Goal: Task Accomplishment & Management: Manage account settings

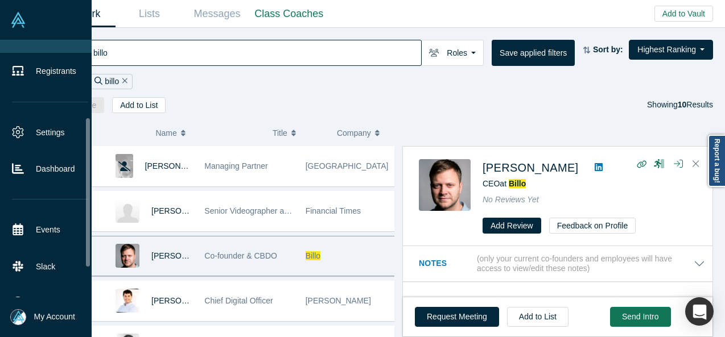
scroll to position [171, 0]
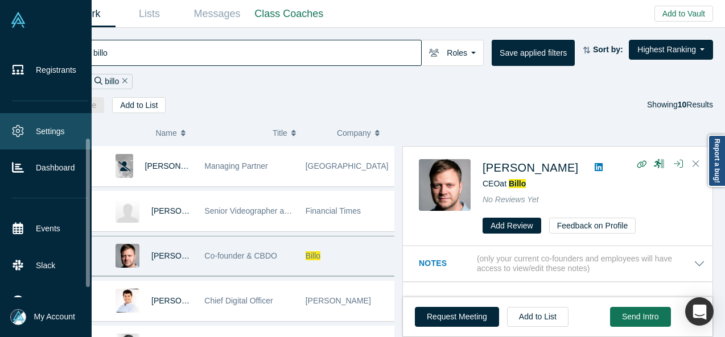
click at [52, 135] on link "Settings" at bounding box center [50, 131] width 100 height 36
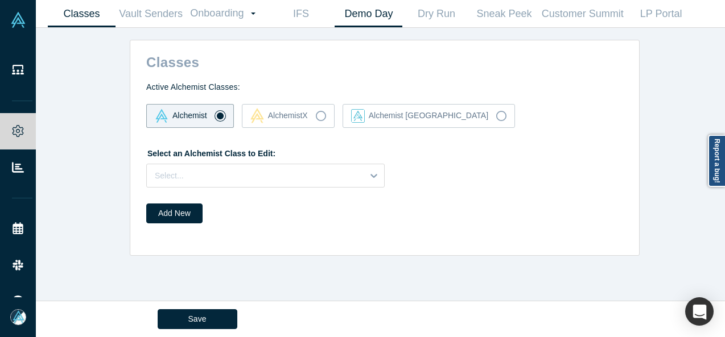
click at [361, 13] on link "Demo Day" at bounding box center [368, 14] width 68 height 27
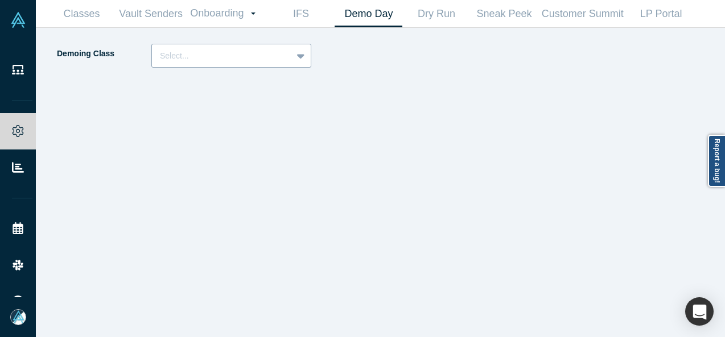
click at [247, 56] on div at bounding box center [222, 56] width 124 height 14
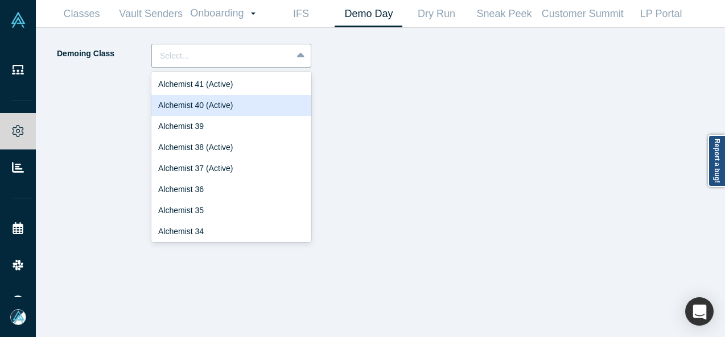
click at [230, 104] on div "Alchemist 40 (Active)" at bounding box center [231, 105] width 160 height 21
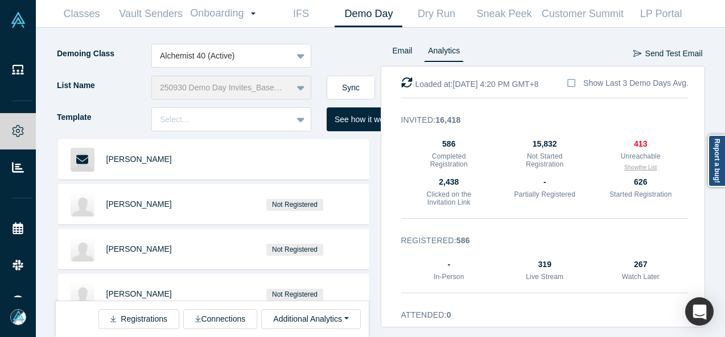
click at [631, 168] on button "Show the List" at bounding box center [640, 167] width 32 height 9
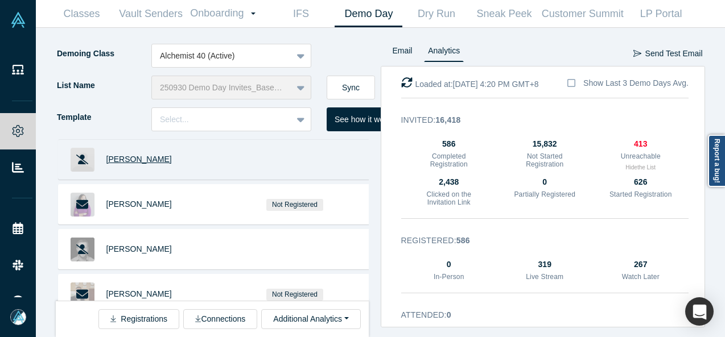
click at [137, 160] on span "Rick Bauerly" at bounding box center [138, 159] width 65 height 9
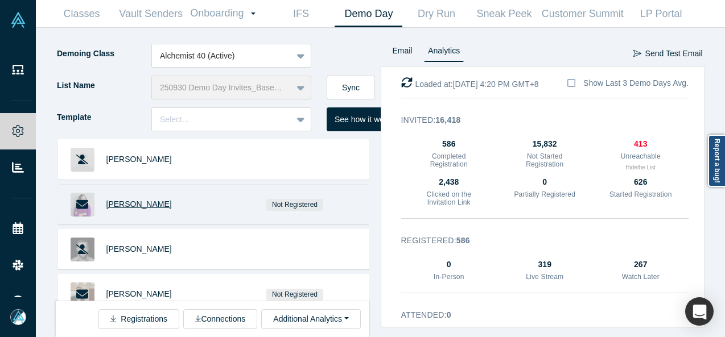
click at [139, 205] on span "Sarah K Lee" at bounding box center [138, 204] width 65 height 9
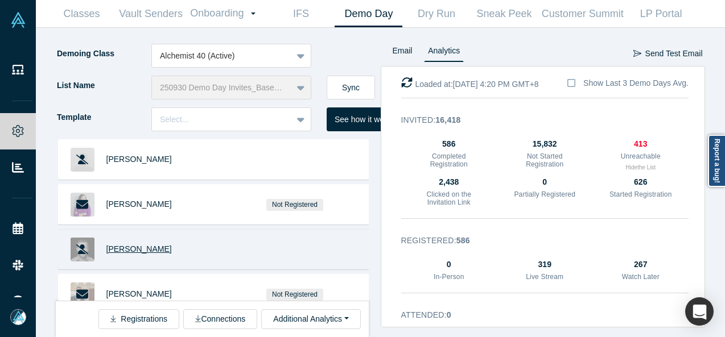
click at [134, 248] on span "Ryan Steeb" at bounding box center [138, 249] width 65 height 9
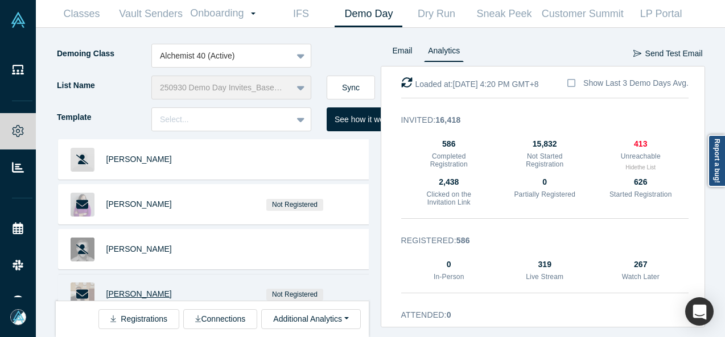
scroll to position [2, 0]
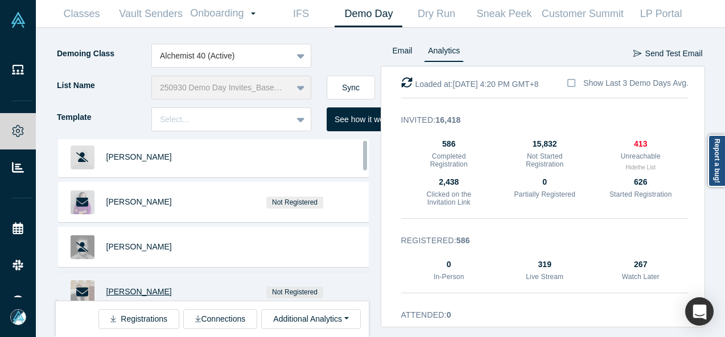
drag, startPoint x: 170, startPoint y: 295, endPoint x: 107, endPoint y: 291, distance: 63.3
click at [107, 291] on div "Mathieu Guerville" at bounding box center [157, 291] width 103 height 39
copy span "Mathieu Guerville"
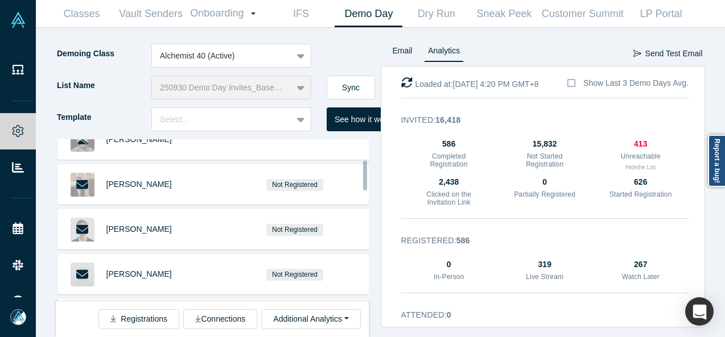
scroll to position [114, 0]
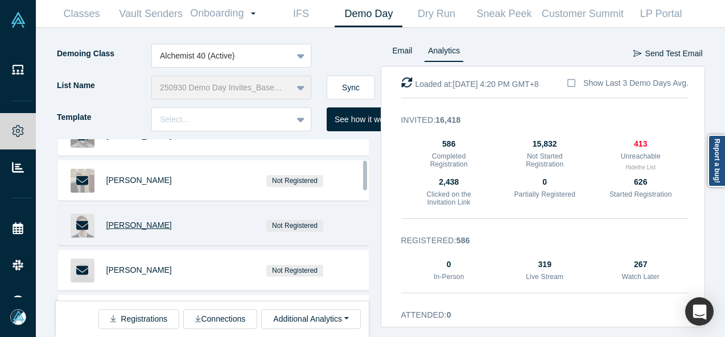
click at [126, 224] on span "John Loeber" at bounding box center [138, 225] width 65 height 9
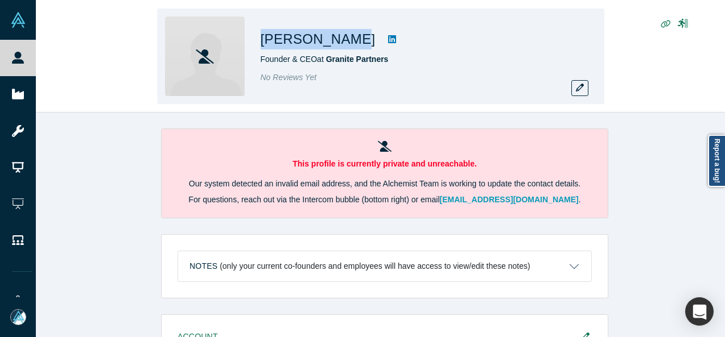
drag, startPoint x: 260, startPoint y: 43, endPoint x: 334, endPoint y: 42, distance: 74.5
click at [334, 42] on h1 "[PERSON_NAME]" at bounding box center [318, 39] width 115 height 20
copy h1 "Rick Bauerly"
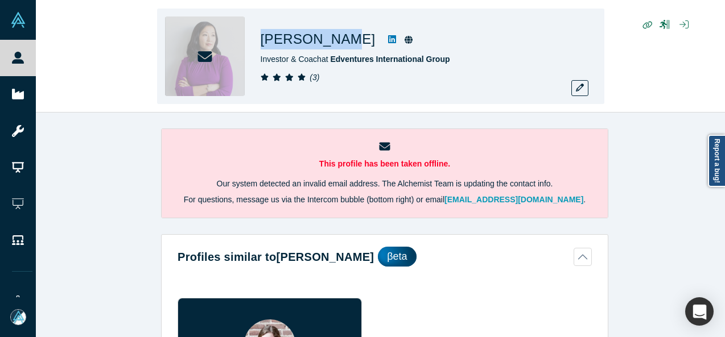
drag, startPoint x: 255, startPoint y: 38, endPoint x: 331, endPoint y: 42, distance: 75.8
click at [331, 42] on div "Sarah K Lee Investor & Coach at Edventures International Group ( 3 )" at bounding box center [380, 57] width 447 height 96
copy h1 "Sarah K Lee"
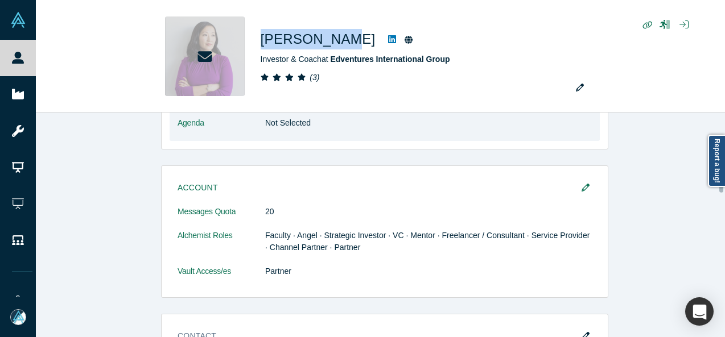
scroll to position [967, 0]
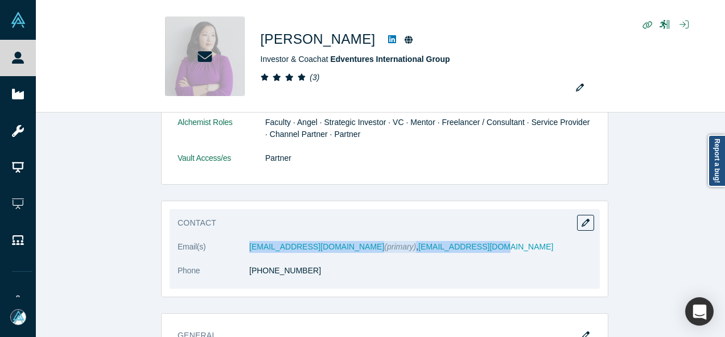
drag, startPoint x: 272, startPoint y: 247, endPoint x: 461, endPoint y: 246, distance: 188.9
click at [461, 246] on dl "Email(s) sk@launchcoachinglab.com (primary) , sarahklee@gmail.com Phone (415) 8…" at bounding box center [384, 265] width 414 height 48
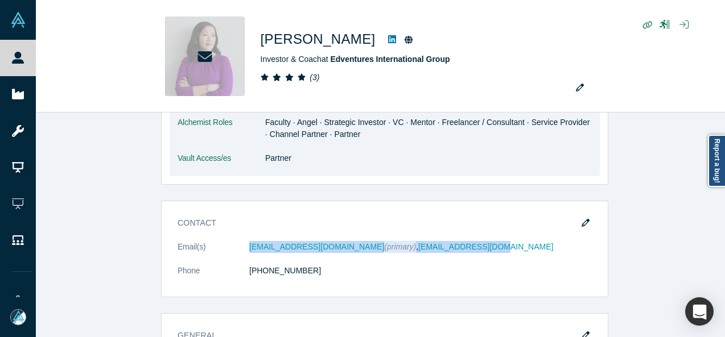
copy dl "sk@launchcoachinglab.com (primary) , sarahklee@gmail.com"
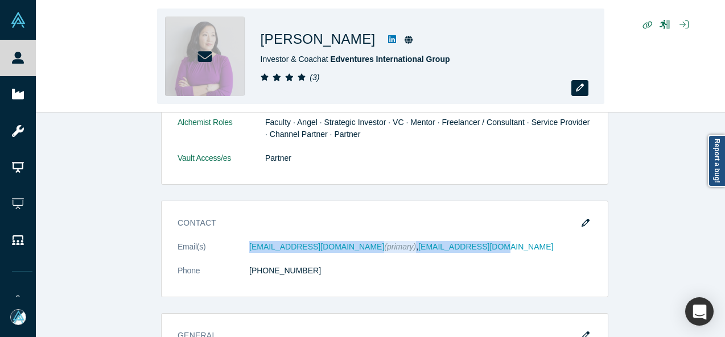
click at [579, 89] on icon "button" at bounding box center [580, 88] width 8 height 8
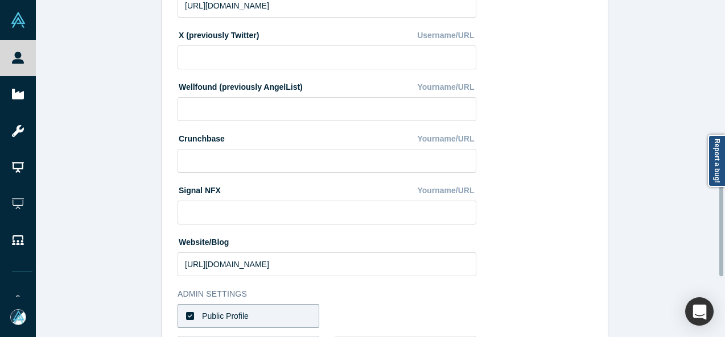
scroll to position [505, 0]
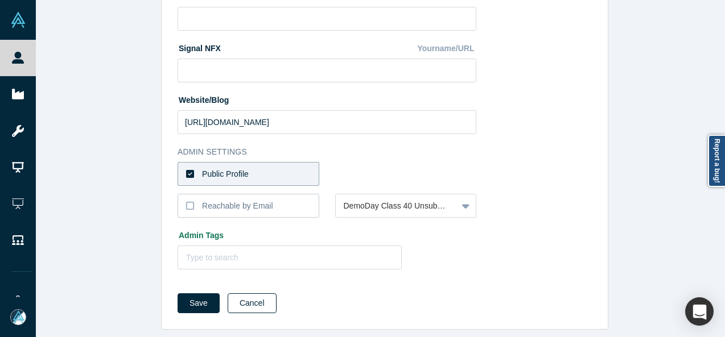
click at [254, 294] on button "Cancel" at bounding box center [252, 304] width 49 height 20
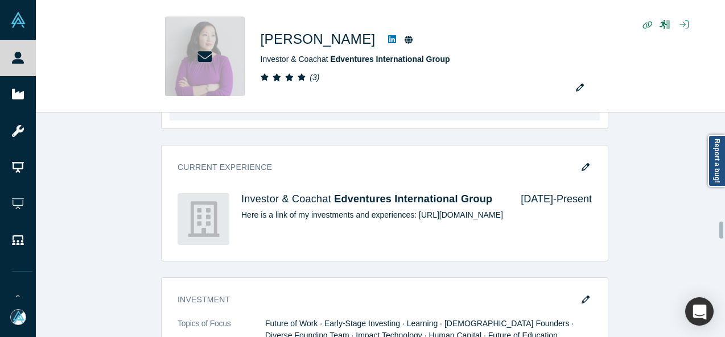
scroll to position [1650, 0]
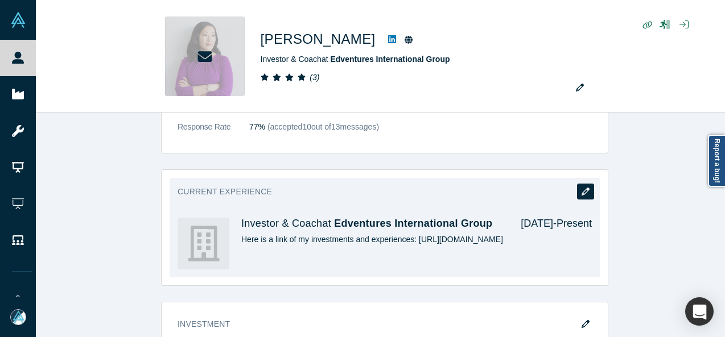
click at [582, 188] on icon "button" at bounding box center [585, 192] width 8 height 8
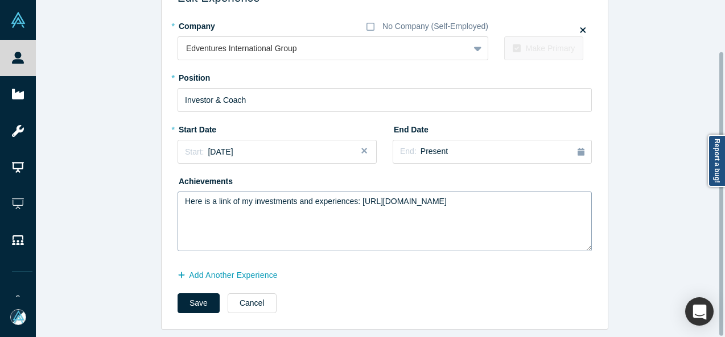
scroll to position [60, 0]
click at [213, 269] on button "Add Another Experience" at bounding box center [233, 276] width 112 height 20
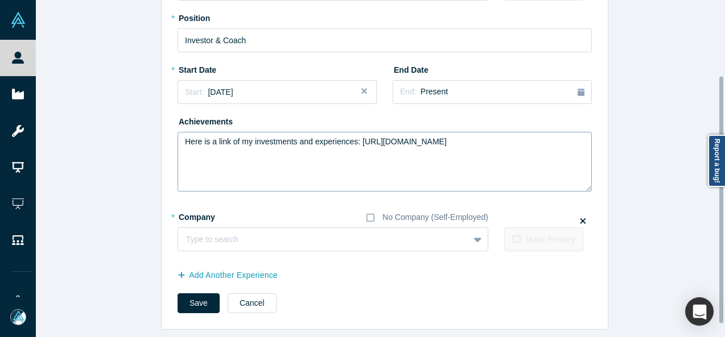
scroll to position [121, 0]
click at [240, 233] on div at bounding box center [312, 240] width 252 height 14
paste input "Leadership & Career Coach Leadership & Career Coach LAUNCH COACHING LAB"
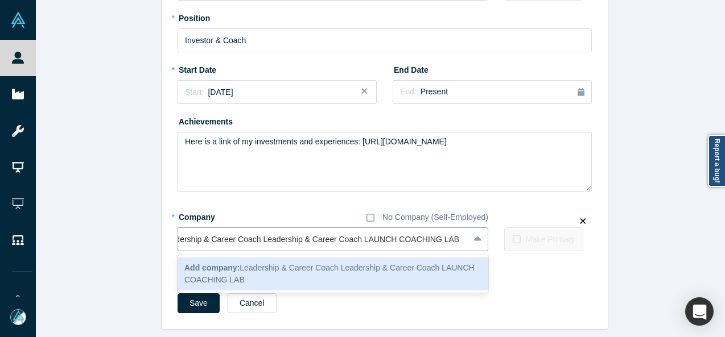
scroll to position [0, 11]
drag, startPoint x: 366, startPoint y: 234, endPoint x: 154, endPoint y: 235, distance: 212.7
click at [155, 237] on div "Edit Experience * Company No Company (Self-Employed) Edventures International G…" at bounding box center [384, 116] width 697 height 427
type input "LAUNCH COACHING LAB"
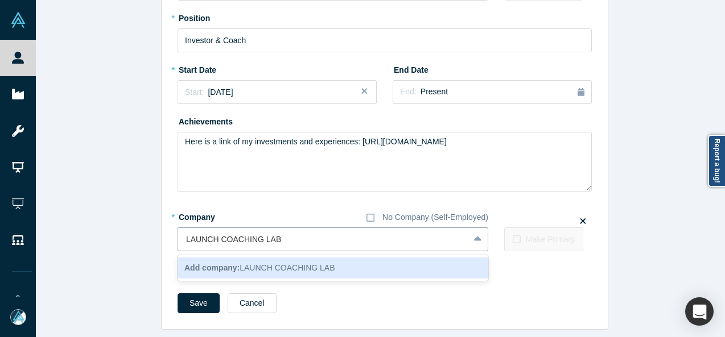
click at [269, 263] on span "Add company: LAUNCH COACHING LAB" at bounding box center [259, 267] width 151 height 9
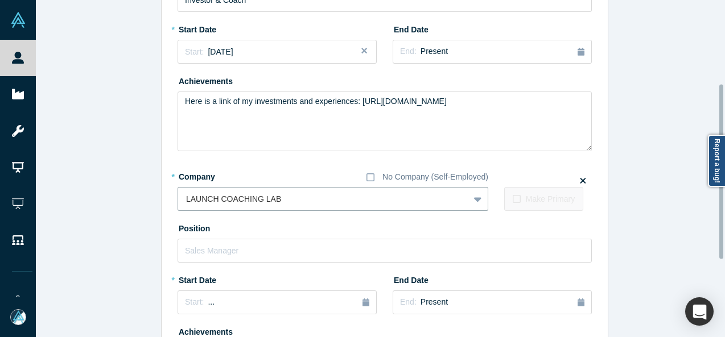
scroll to position [177, 0]
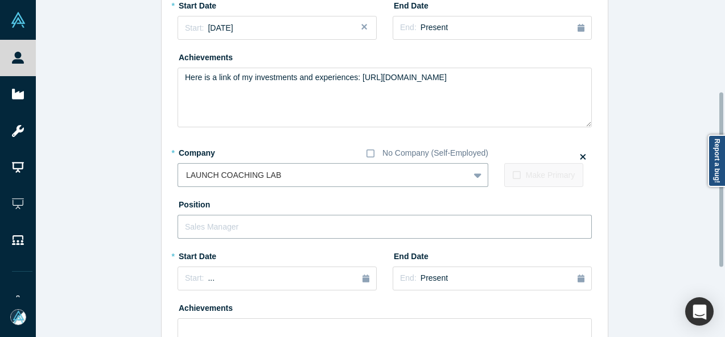
click at [266, 226] on input "text" at bounding box center [384, 227] width 414 height 24
paste input "Leadership & Career Coach Leadership & Career Coach"
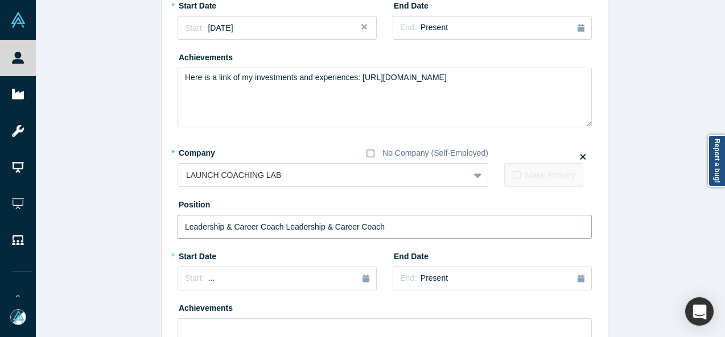
drag, startPoint x: 275, startPoint y: 228, endPoint x: 385, endPoint y: 224, distance: 109.3
click at [385, 224] on input "Leadership & Career Coach Leadership & Career Coach" at bounding box center [384, 227] width 414 height 24
type input "Leadership & Career Coach"
click at [223, 272] on div "Start: ..." at bounding box center [277, 278] width 184 height 13
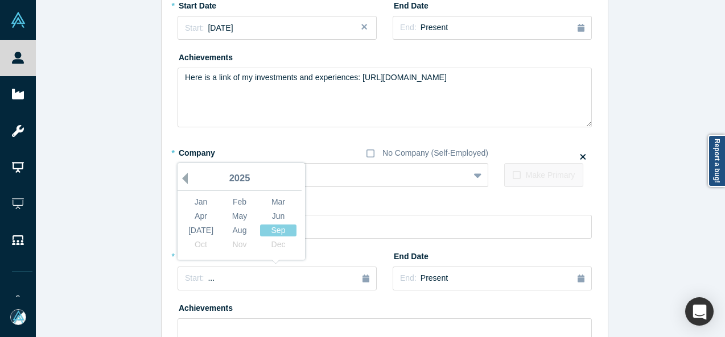
click at [181, 179] on button "Previous Year" at bounding box center [181, 178] width 11 height 11
click at [188, 201] on div "Jan" at bounding box center [201, 202] width 36 height 12
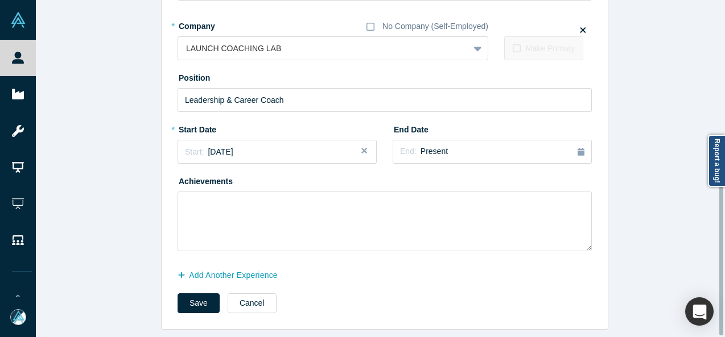
scroll to position [312, 0]
click at [221, 266] on button "Add Another Experience" at bounding box center [233, 276] width 112 height 20
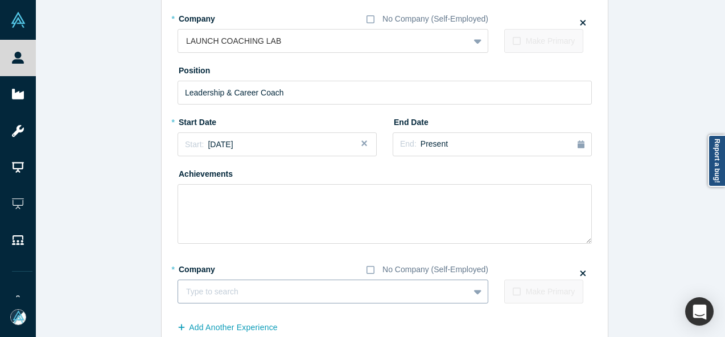
click at [225, 285] on div at bounding box center [323, 292] width 275 height 14
paste input "Halogen Ventures logo Halogen Operating Partner Halogen Operating Partner Halog…"
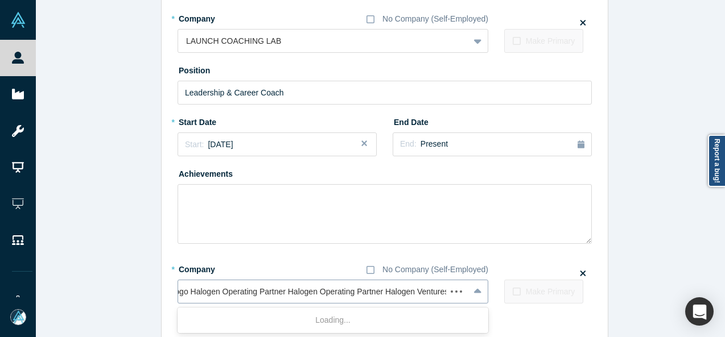
scroll to position [0, 66]
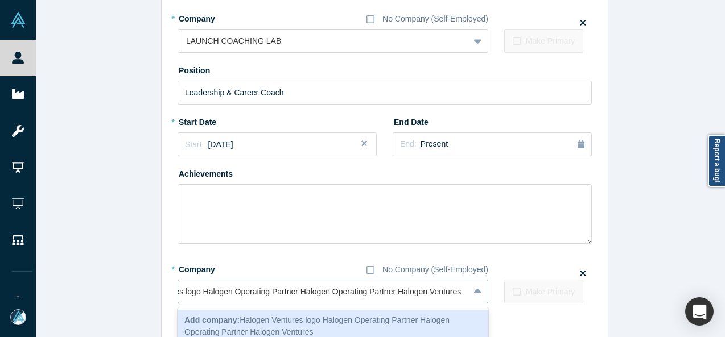
drag, startPoint x: 393, startPoint y: 293, endPoint x: 113, endPoint y: 289, distance: 279.9
click at [113, 289] on div "Edit Experience * Company No Company (Self-Employed) Edventures International G…" at bounding box center [384, 43] width 697 height 678
type input "Halogen Ventures"
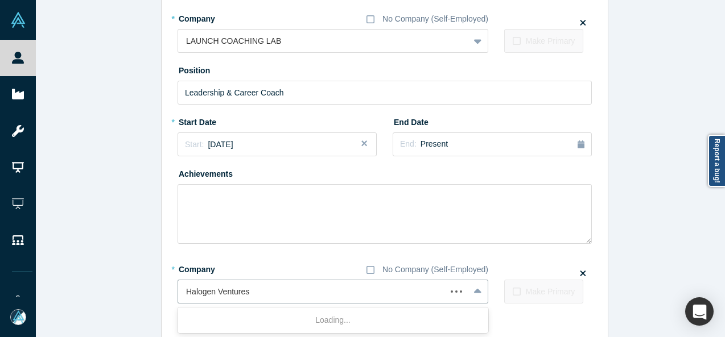
scroll to position [0, 0]
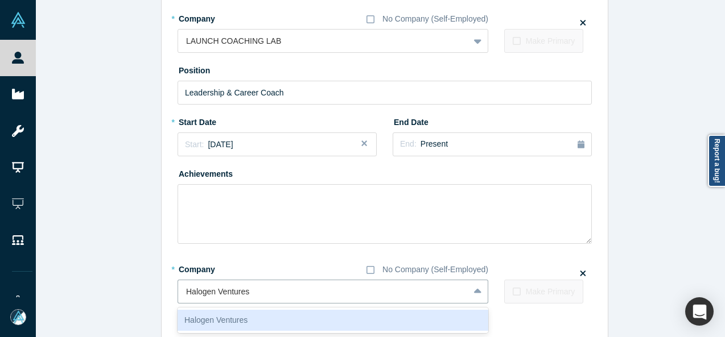
click at [240, 319] on div "Halogen Ventures" at bounding box center [332, 320] width 311 height 21
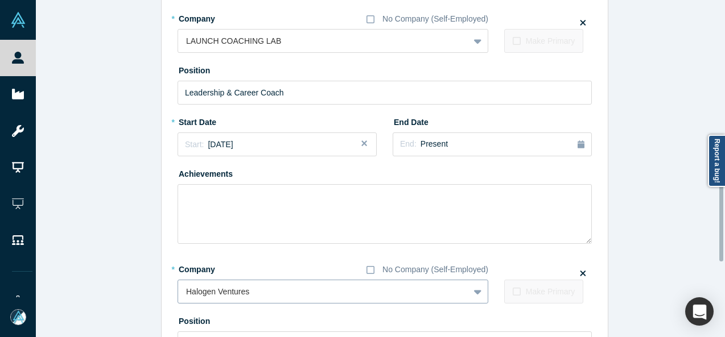
scroll to position [425, 0]
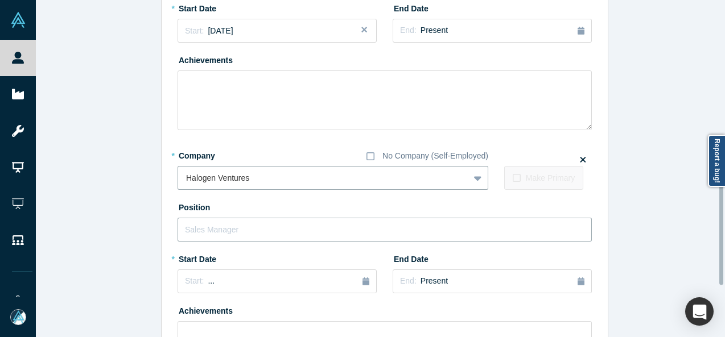
click at [230, 230] on input "text" at bounding box center [384, 230] width 414 height 24
paste input "Halogen Ventures logo Halogen Operating Partner Halogen Operating Partner"
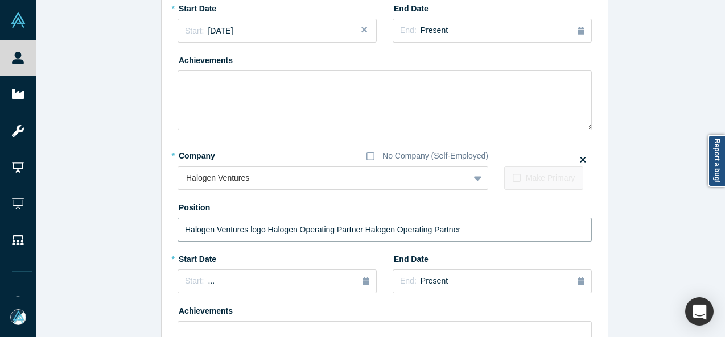
drag, startPoint x: 360, startPoint y: 230, endPoint x: 94, endPoint y: 230, distance: 265.6
click at [94, 230] on div "Edit Experience * Company No Company (Self-Employed) Edventures International G…" at bounding box center [384, 24] width 697 height 869
type input "Halogen Operating Partner"
click at [264, 276] on div "Start: ..." at bounding box center [277, 281] width 184 height 13
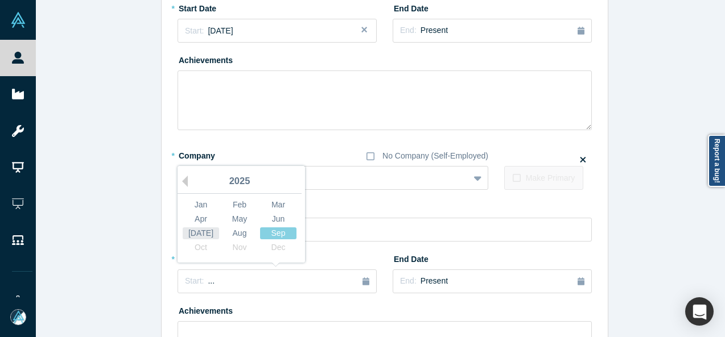
click at [197, 237] on div "Jul" at bounding box center [201, 234] width 36 height 12
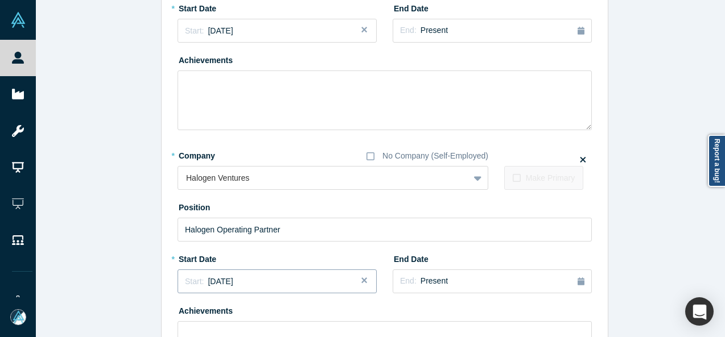
drag, startPoint x: 220, startPoint y: 278, endPoint x: 209, endPoint y: 270, distance: 13.4
click at [220, 278] on span "July 2025" at bounding box center [220, 281] width 25 height 9
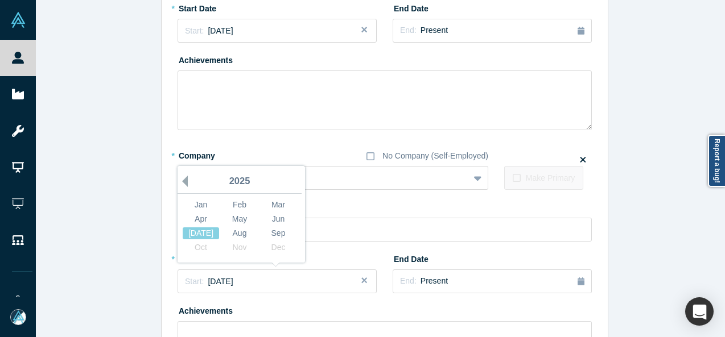
click at [180, 183] on button "Previous Year" at bounding box center [181, 181] width 11 height 11
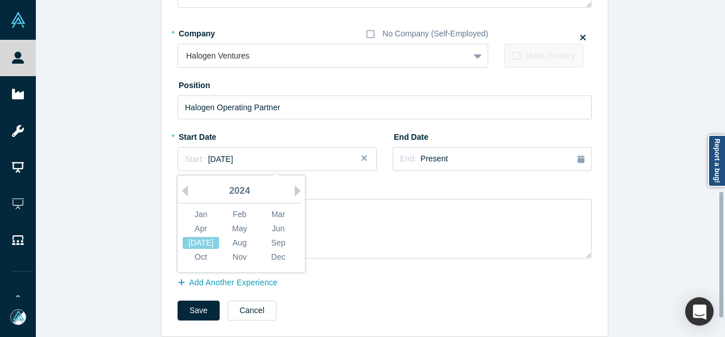
scroll to position [562, 0]
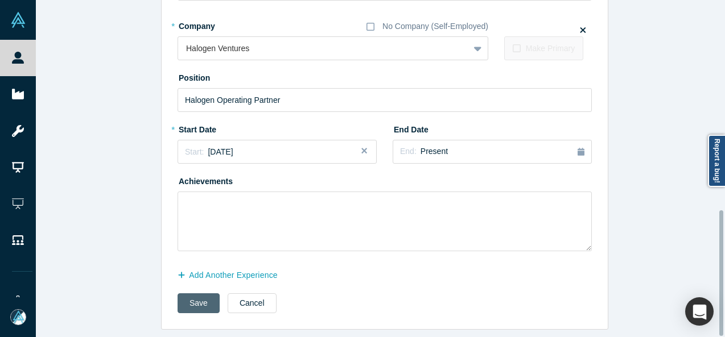
click at [187, 294] on button "Save" at bounding box center [198, 304] width 42 height 20
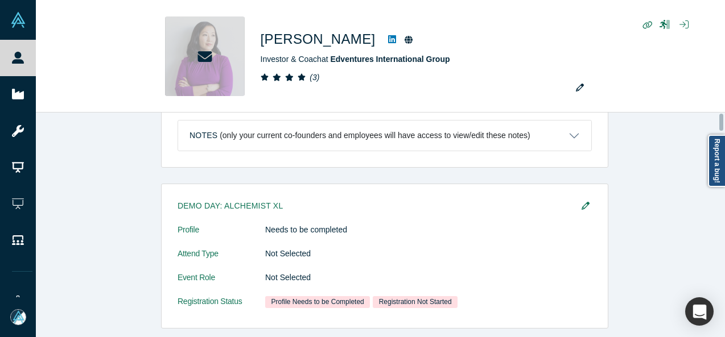
scroll to position [0, 0]
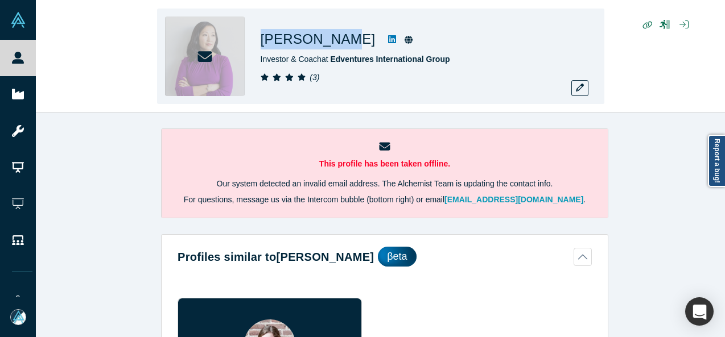
drag, startPoint x: 259, startPoint y: 42, endPoint x: 330, endPoint y: 45, distance: 71.2
click at [330, 47] on h1 "Sarah K Lee" at bounding box center [318, 39] width 115 height 20
copy h1 "Sarah K Lee"
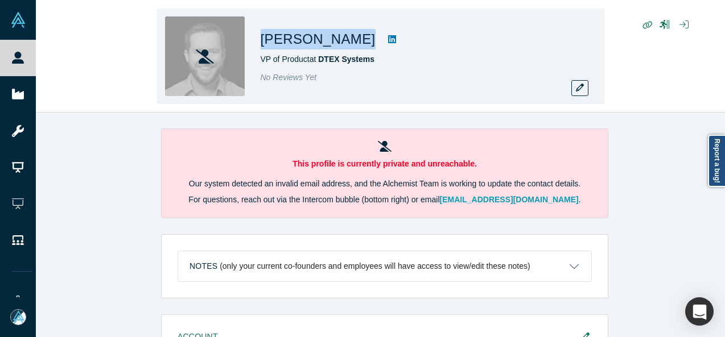
drag, startPoint x: 260, startPoint y: 42, endPoint x: 336, endPoint y: 44, distance: 76.3
click at [336, 44] on div "[PERSON_NAME]" at bounding box center [420, 39] width 319 height 20
copy div "[PERSON_NAME]"
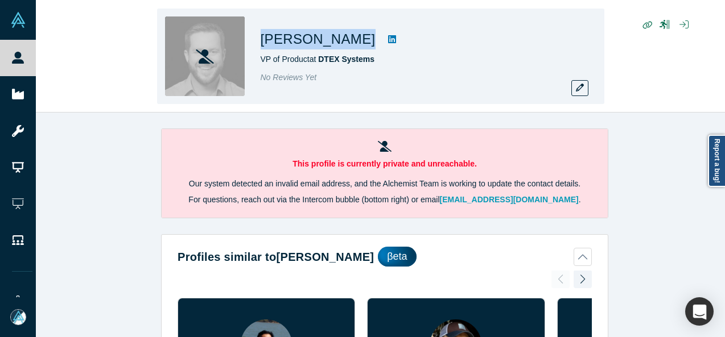
copy div "Ryan Steeb"
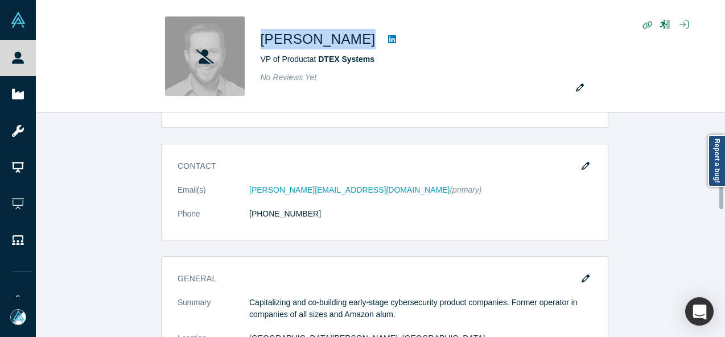
scroll to position [739, 0]
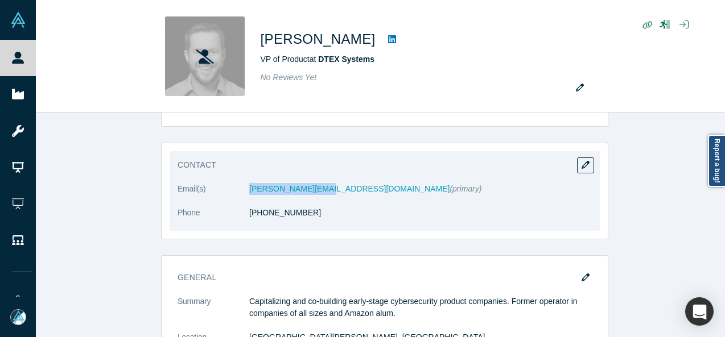
drag, startPoint x: 243, startPoint y: 193, endPoint x: 316, endPoint y: 188, distance: 72.4
click at [316, 188] on dl "Email(s) ryan@datatribe.com (primary) Phone (617) 257-0082" at bounding box center [384, 207] width 414 height 48
copy dl "ryan@datatribe.com"
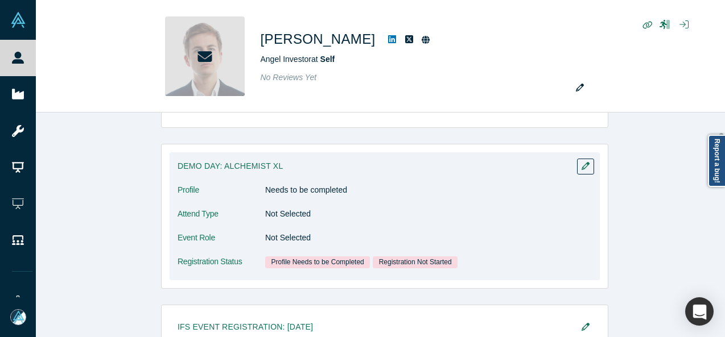
scroll to position [284, 0]
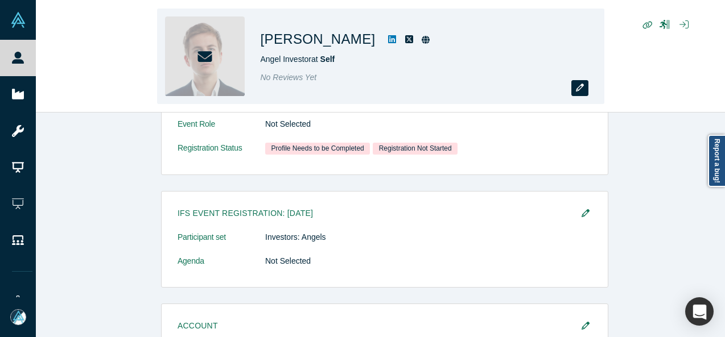
click at [578, 94] on button "button" at bounding box center [579, 88] width 17 height 16
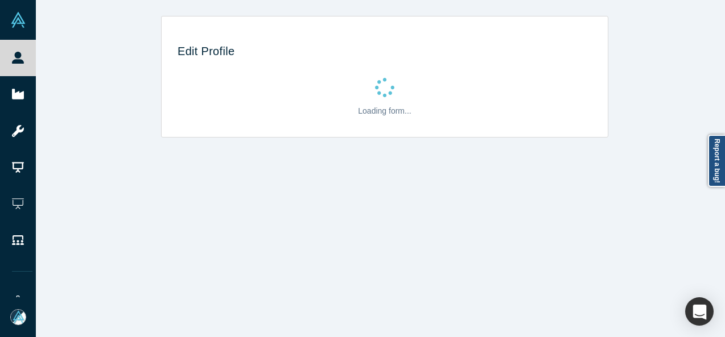
click at [573, 89] on div "Loading form..." at bounding box center [384, 99] width 414 height 59
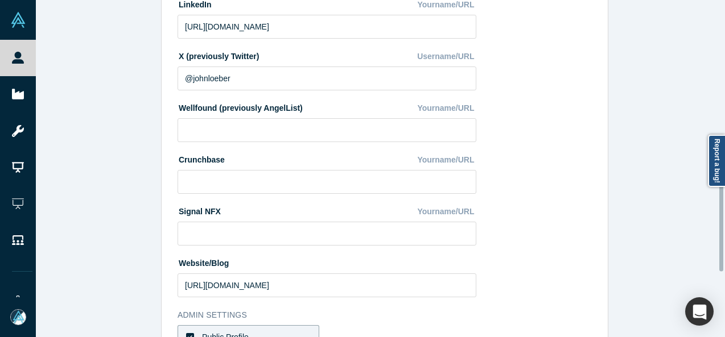
scroll to position [505, 0]
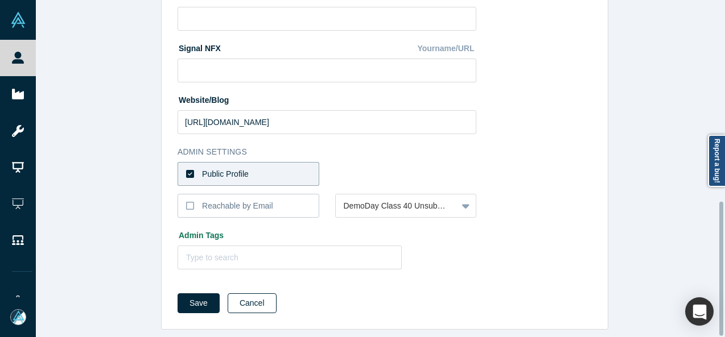
click at [242, 299] on button "Cancel" at bounding box center [252, 304] width 49 height 20
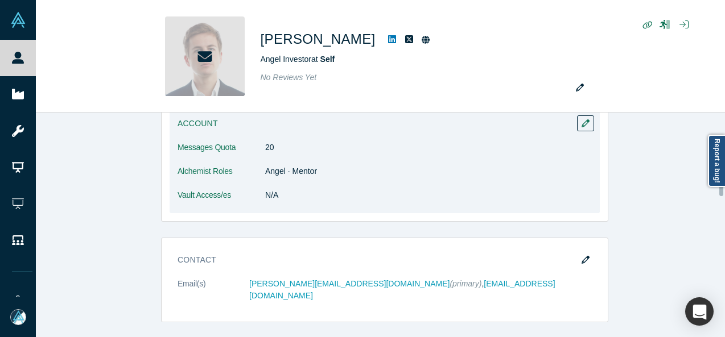
scroll to position [512, 0]
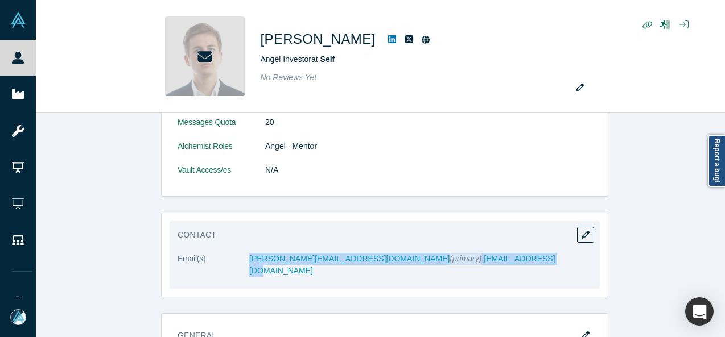
drag, startPoint x: 423, startPoint y: 261, endPoint x: 242, endPoint y: 260, distance: 180.9
click at [242, 260] on dl "Email(s) [PERSON_NAME][EMAIL_ADDRESS][DOMAIN_NAME] (primary) , [EMAIL_ADDRESS][…" at bounding box center [384, 271] width 414 height 36
copy dl "[PERSON_NAME][EMAIL_ADDRESS][DOMAIN_NAME] (primary) , [EMAIL_ADDRESS][DOMAIN_NA…"
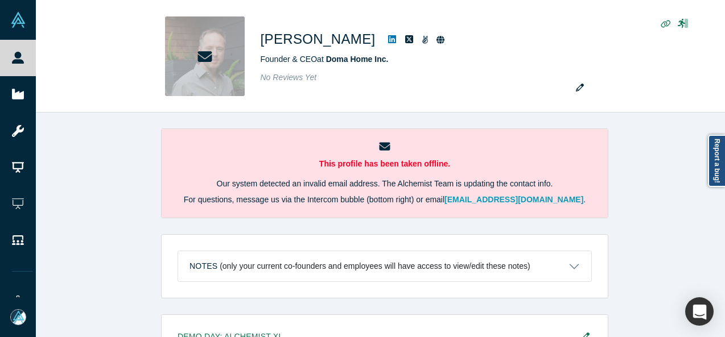
click at [88, 246] on div "This profile has been taken offline. Our system detected an invalid email addre…" at bounding box center [384, 229] width 697 height 233
